Goal: Ask a question

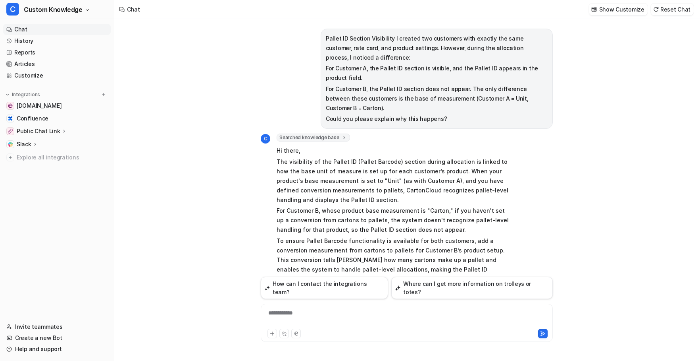
scroll to position [255, 0]
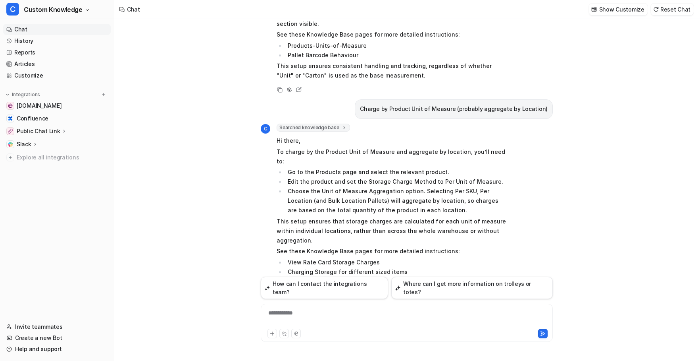
click at [313, 307] on div "**********" at bounding box center [407, 322] width 292 height 38
drag, startPoint x: 313, startPoint y: 307, endPoint x: 288, endPoint y: 313, distance: 25.7
click at [288, 313] on div at bounding box center [407, 318] width 288 height 18
paste div
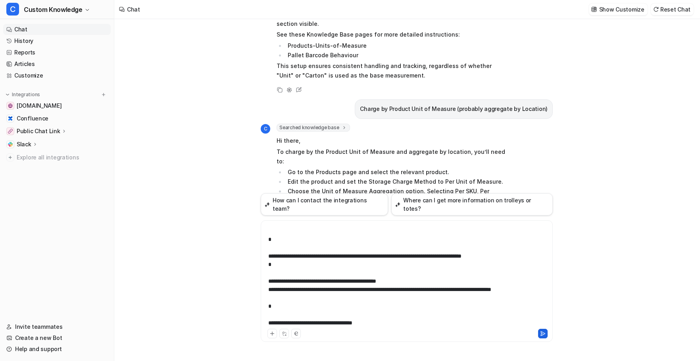
click at [542, 332] on icon at bounding box center [543, 333] width 6 height 6
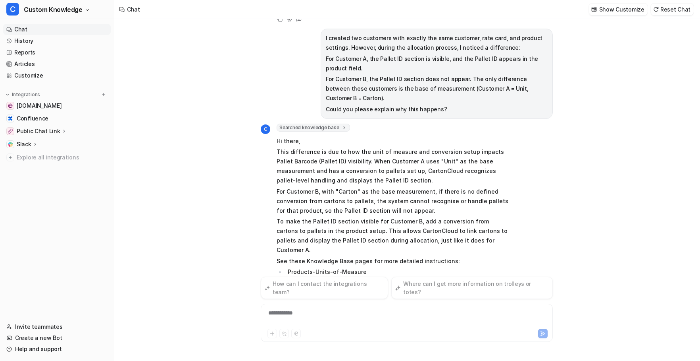
scroll to position [542, 0]
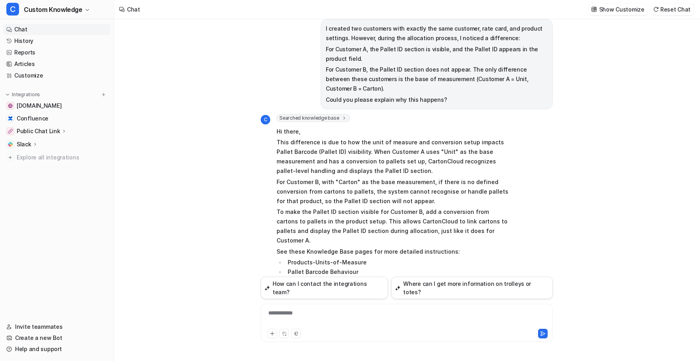
click at [170, 35] on div "Pallet ID Section Visibility I created two customers with exactly the same cust…" at bounding box center [406, 189] width 585 height 341
click at [307, 312] on div "**********" at bounding box center [407, 318] width 288 height 18
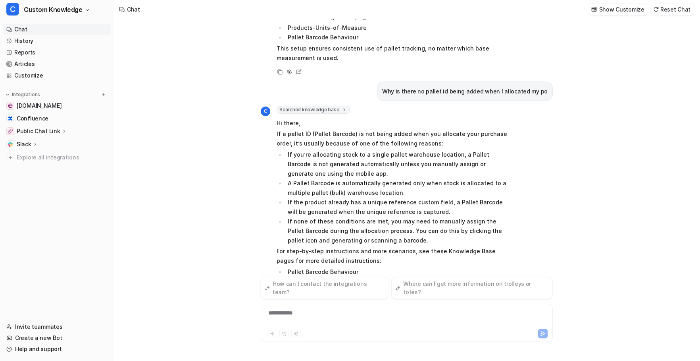
scroll to position [795, 0]
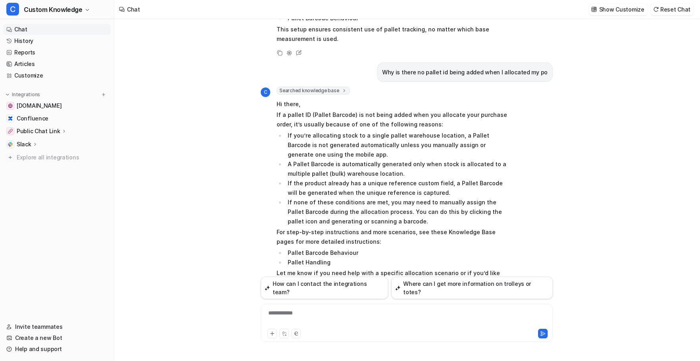
click at [138, 69] on div "Pallet ID Section Visibility I created two customers with exactly the same cust…" at bounding box center [406, 189] width 585 height 341
drag, startPoint x: 354, startPoint y: 216, endPoint x: 287, endPoint y: 217, distance: 66.7
click at [287, 248] on li "Pallet Barcode Behaviour" at bounding box center [397, 253] width 224 height 10
copy li "Pallet Barcode Behaviour"
